Goal: Information Seeking & Learning: Learn about a topic

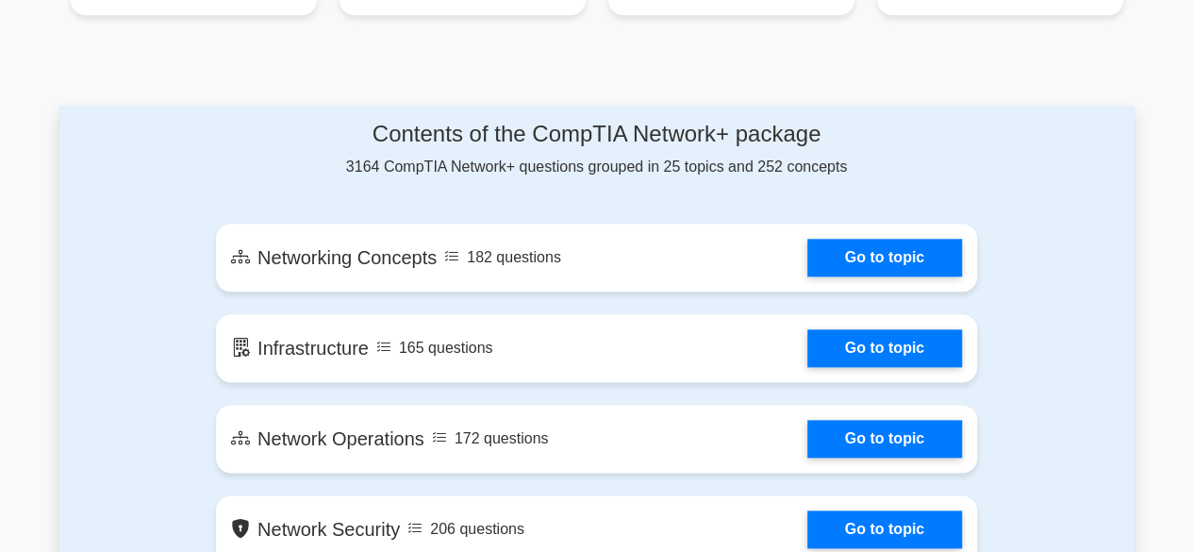
scroll to position [963, 0]
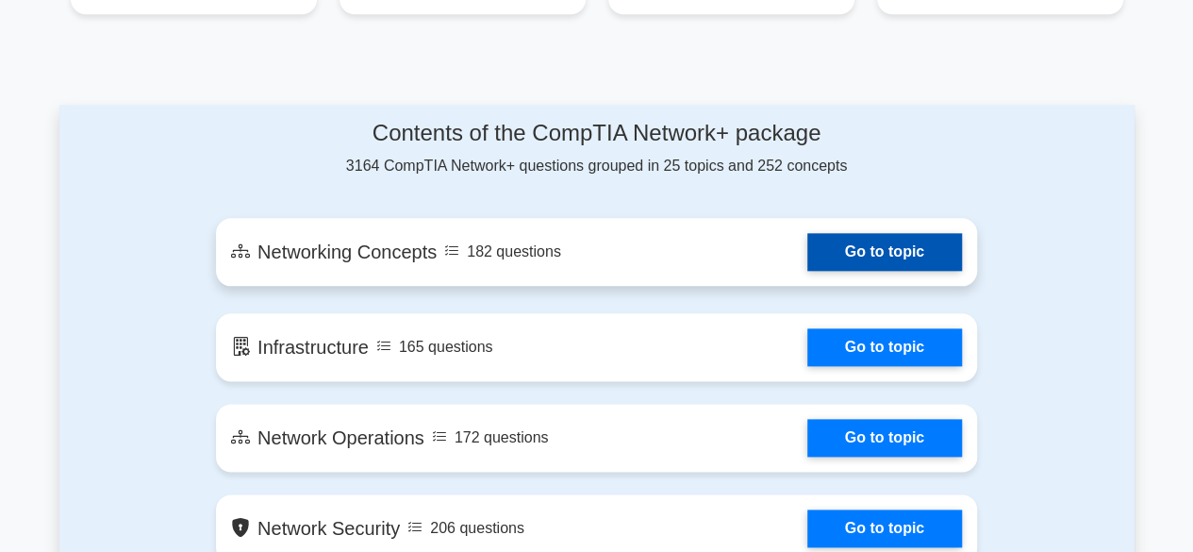
click at [807, 265] on link "Go to topic" at bounding box center [884, 252] width 155 height 38
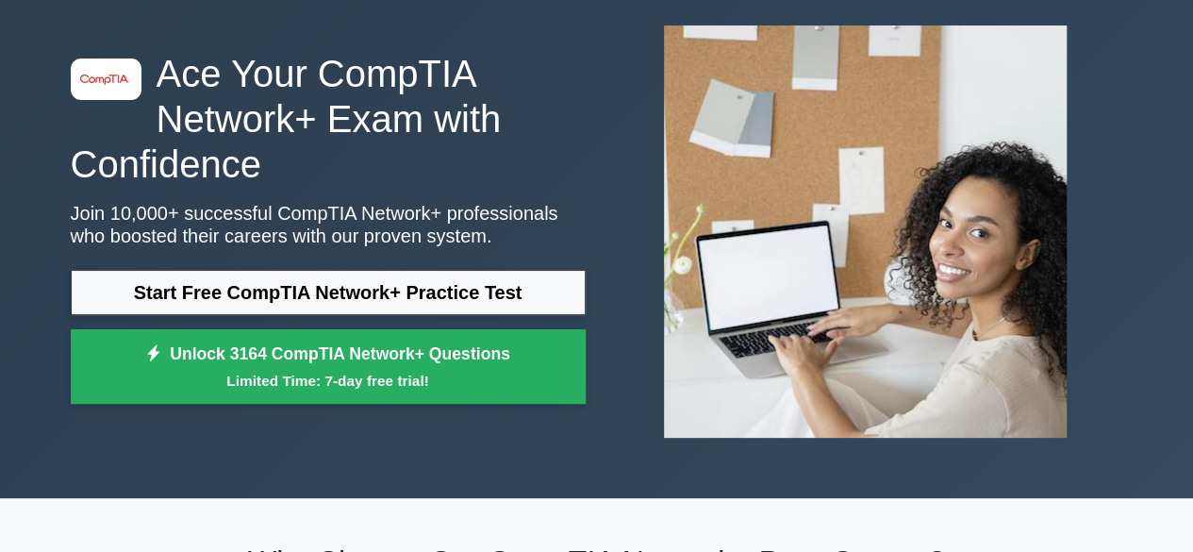
scroll to position [0, 0]
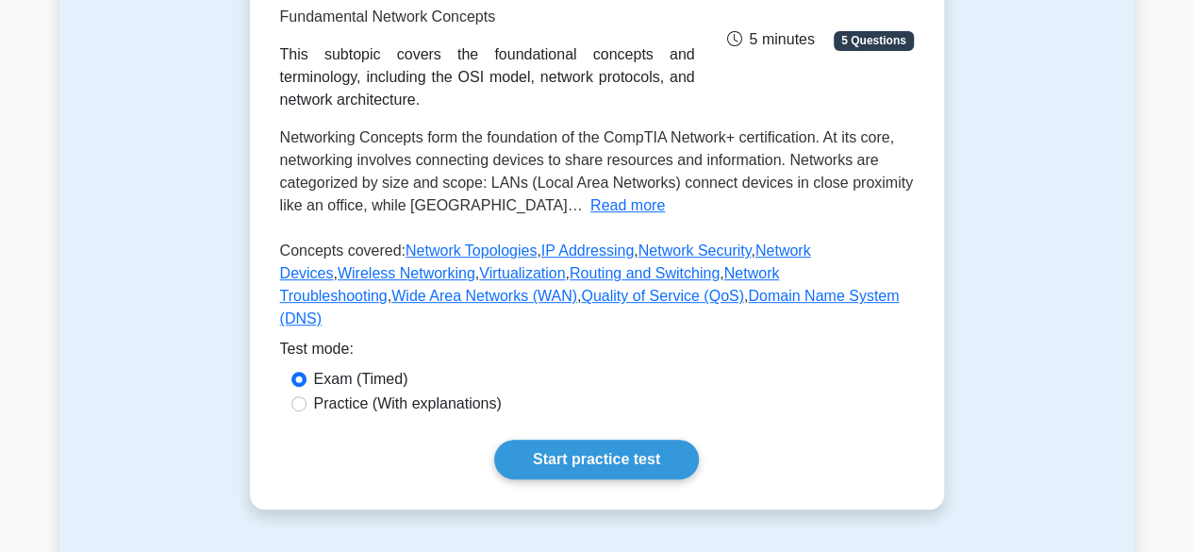
scroll to position [327, 0]
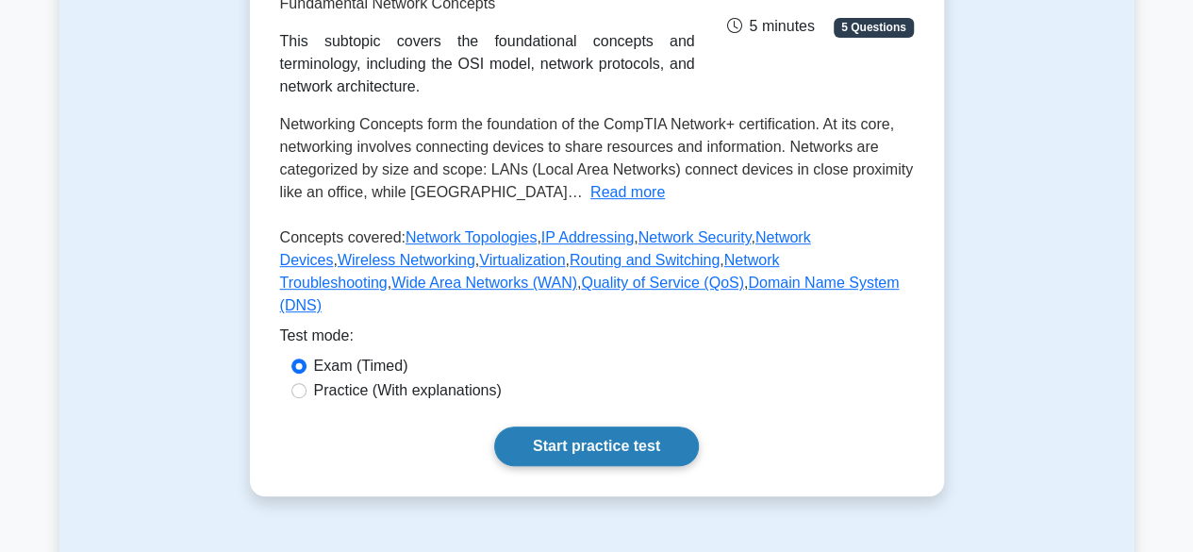
click at [584, 461] on link "Start practice test" at bounding box center [596, 446] width 205 height 40
click at [351, 402] on label "Practice (With explanations)" at bounding box center [408, 390] width 188 height 23
click at [307, 398] on input "Practice (With explanations)" at bounding box center [298, 390] width 15 height 15
radio input "true"
click at [557, 465] on link "Start practice test" at bounding box center [596, 446] width 205 height 40
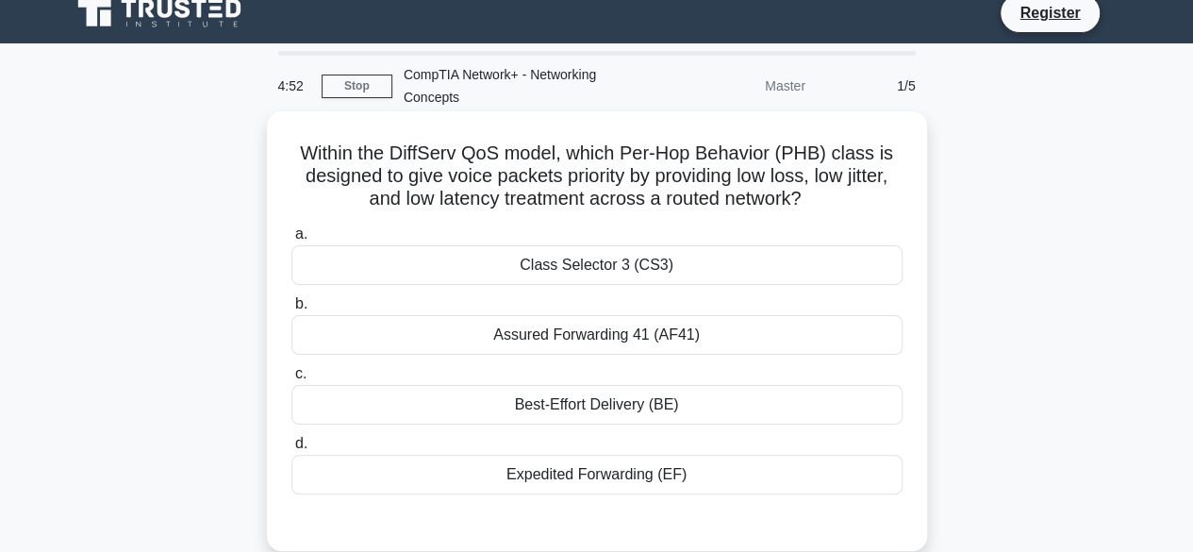
scroll to position [91, 0]
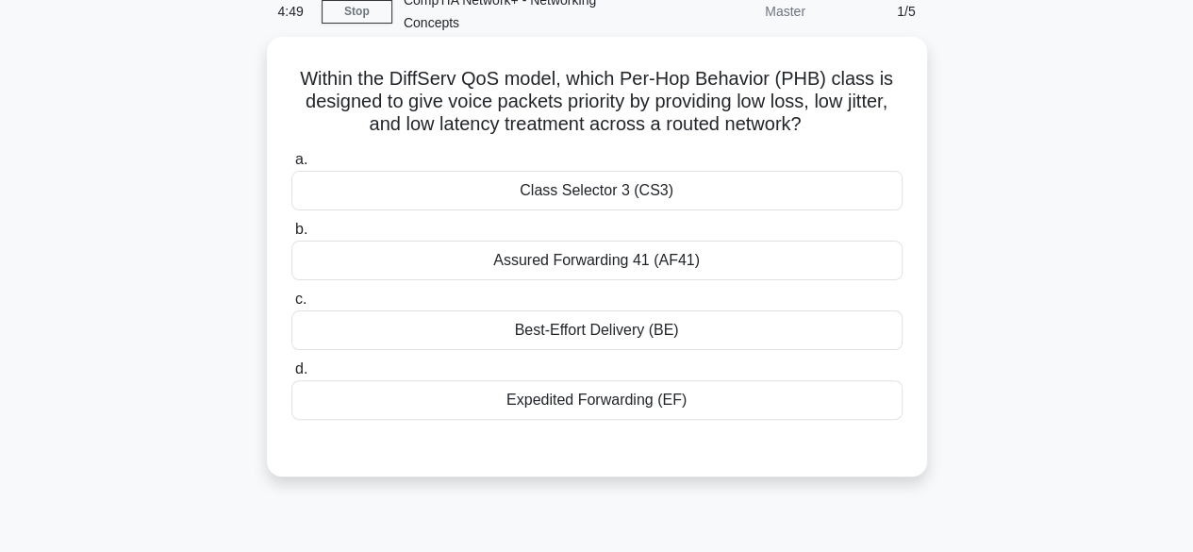
click at [608, 329] on div "Best-Effort Delivery (BE)" at bounding box center [596, 330] width 611 height 40
click at [291, 306] on input "c. Best-Effort Delivery (BE)" at bounding box center [291, 299] width 0 height 12
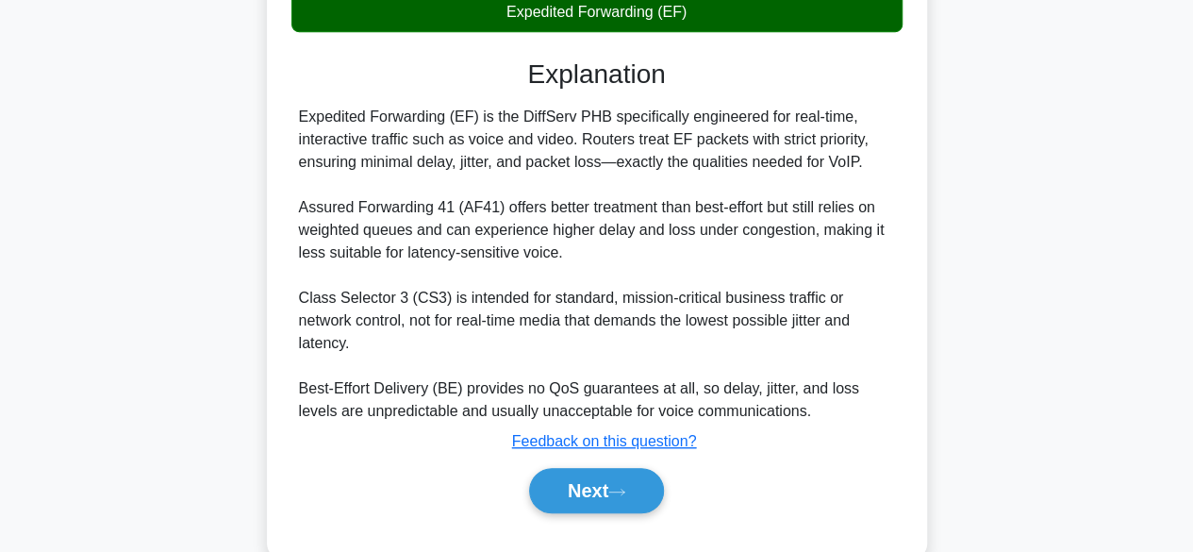
scroll to position [498, 0]
